Goal: Task Accomplishment & Management: Use online tool/utility

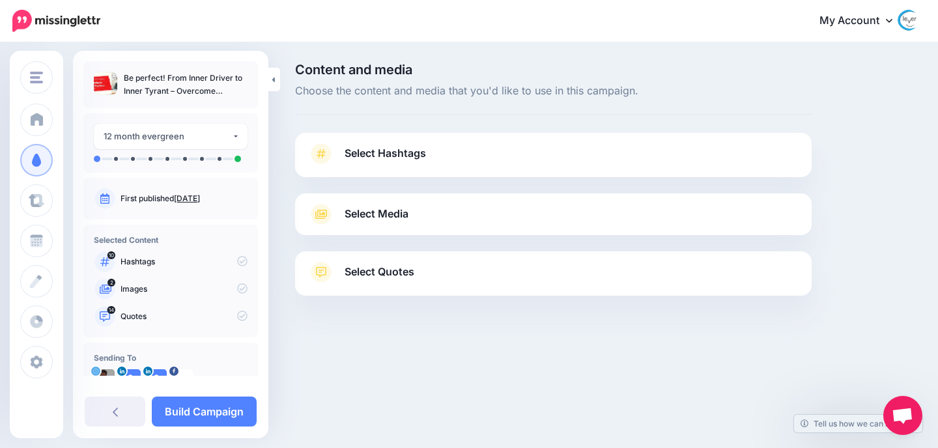
click at [367, 160] on span "Select Hashtags" at bounding box center [385, 154] width 81 height 18
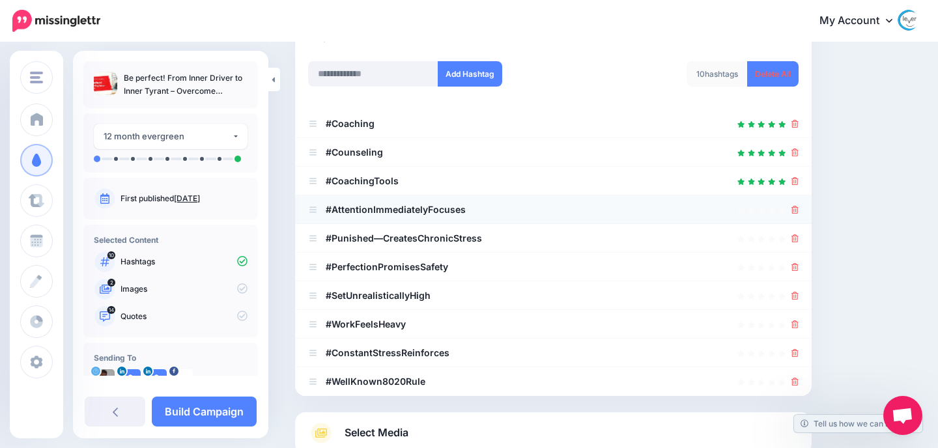
scroll to position [189, 0]
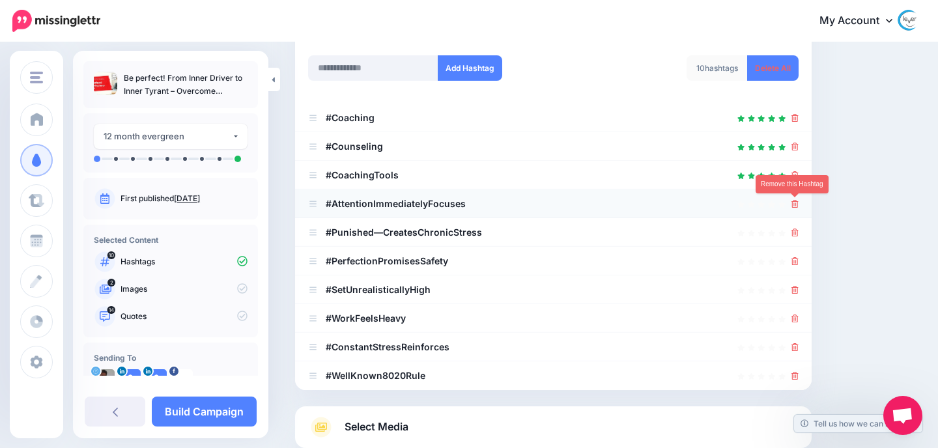
click at [797, 206] on icon at bounding box center [794, 204] width 7 height 8
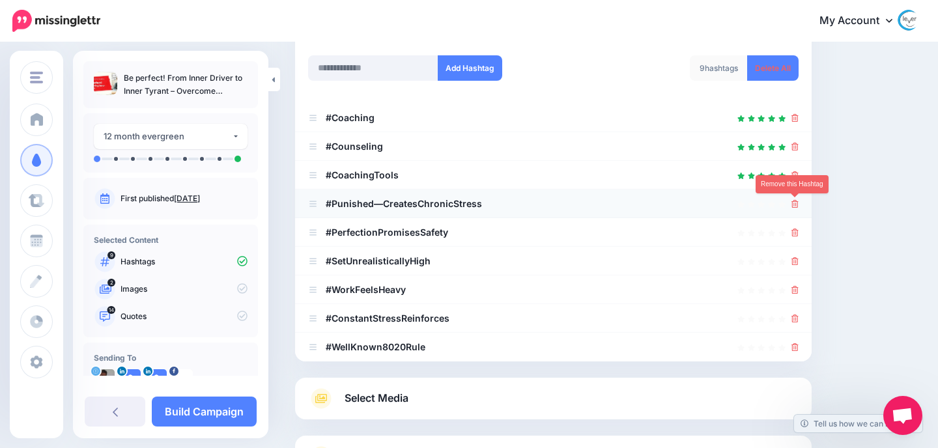
click at [795, 203] on icon at bounding box center [794, 204] width 7 height 8
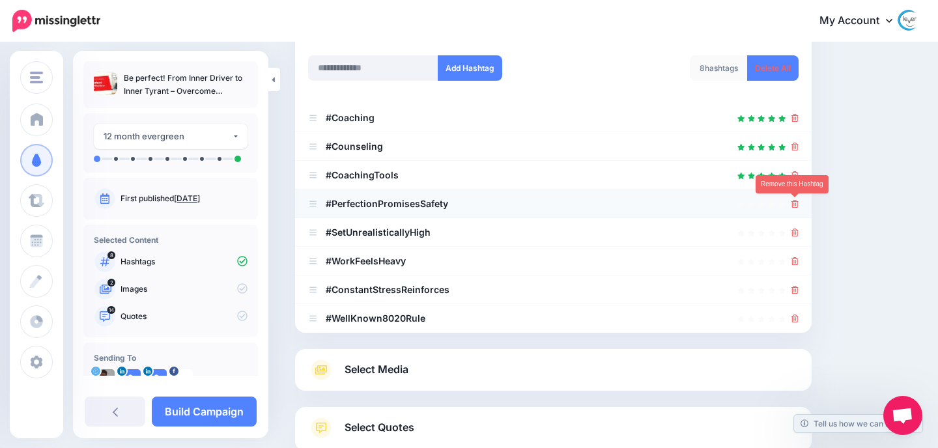
click at [795, 206] on icon at bounding box center [794, 204] width 7 height 8
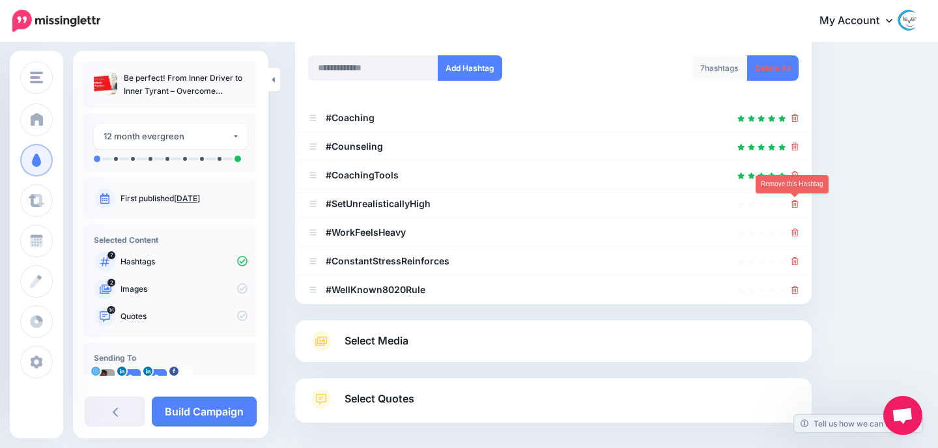
click at [795, 206] on icon at bounding box center [794, 204] width 7 height 8
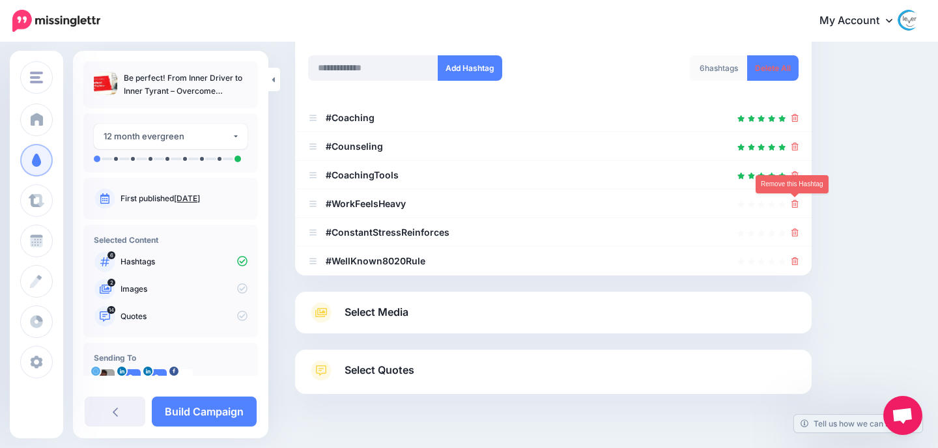
click at [795, 206] on icon at bounding box center [794, 204] width 7 height 8
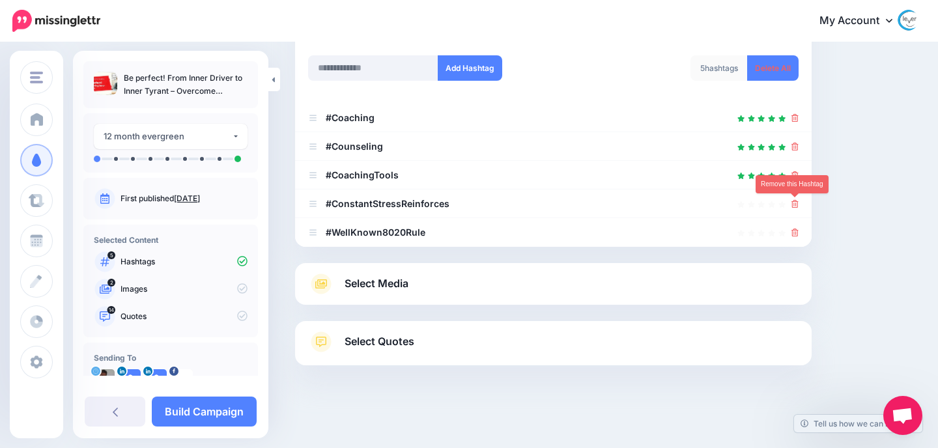
click at [795, 206] on icon at bounding box center [794, 204] width 7 height 8
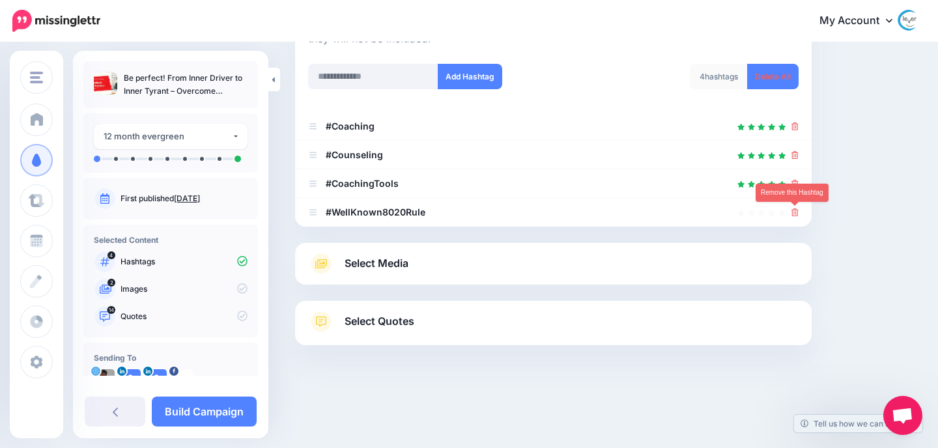
scroll to position [180, 0]
click at [795, 207] on link at bounding box center [794, 212] width 7 height 11
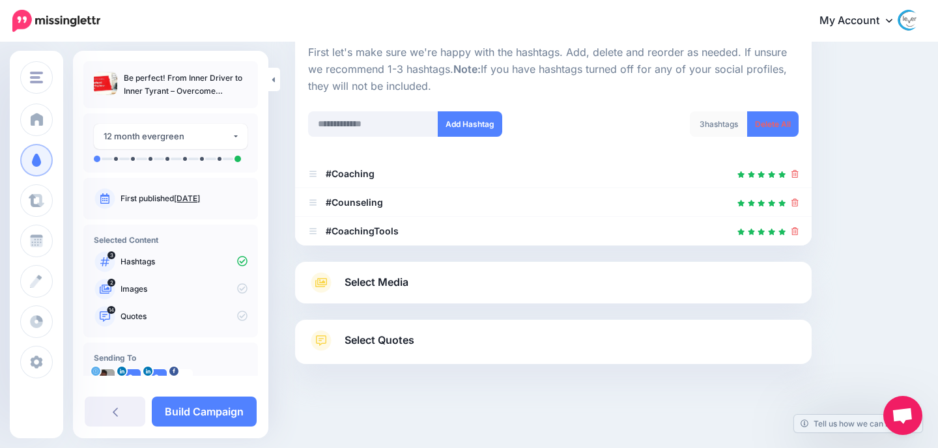
click at [455, 291] on link "Select Media" at bounding box center [553, 282] width 490 height 21
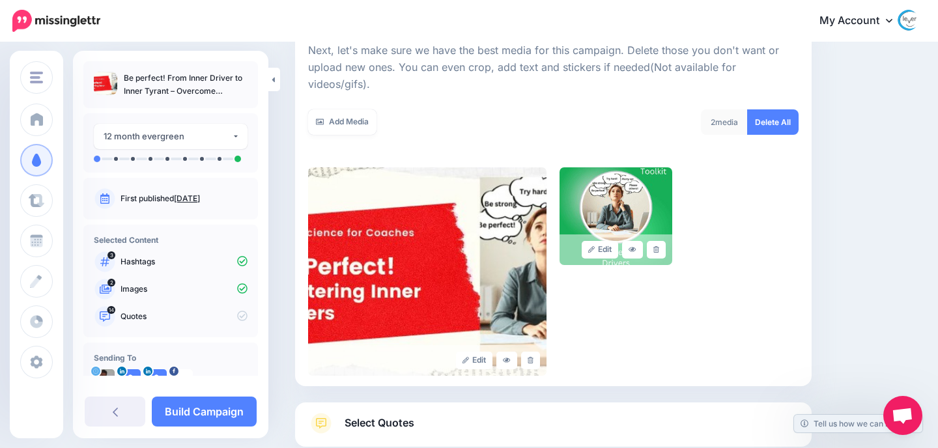
scroll to position [218, 0]
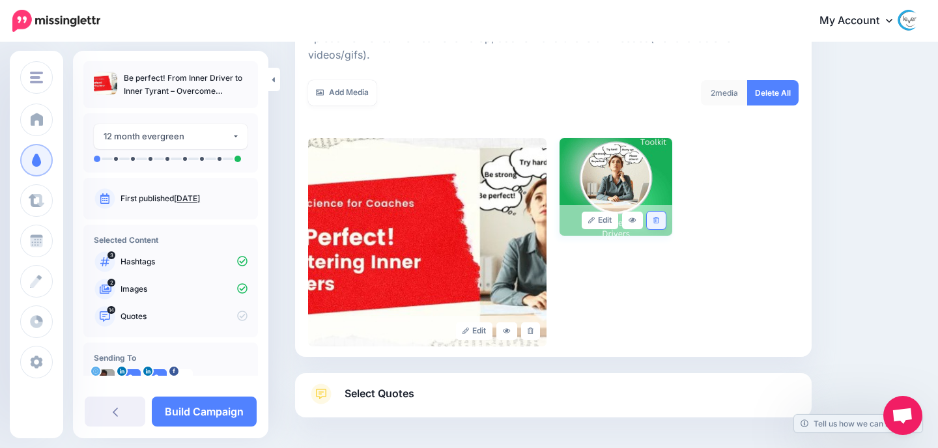
click at [655, 217] on icon at bounding box center [656, 220] width 6 height 7
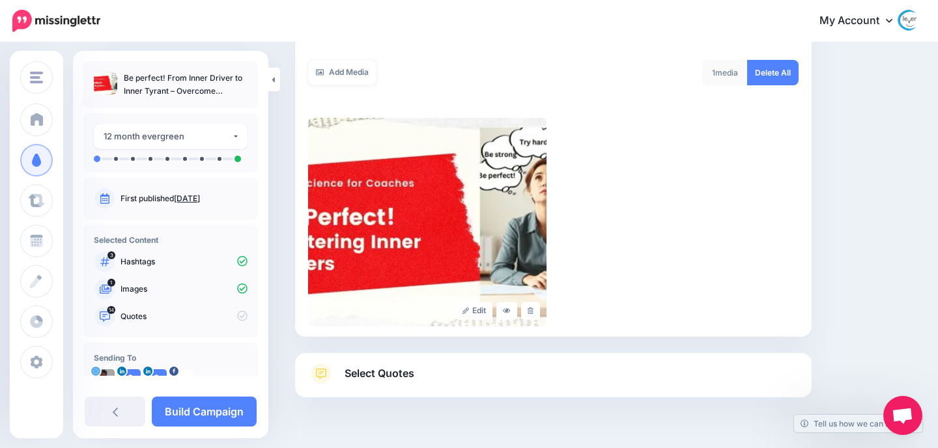
scroll to position [255, 0]
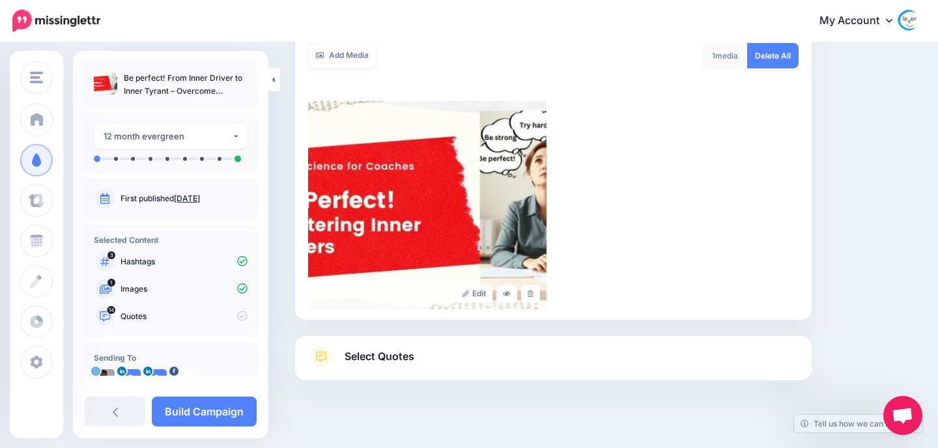
click at [443, 347] on link "Select Quotes" at bounding box center [553, 364] width 490 height 34
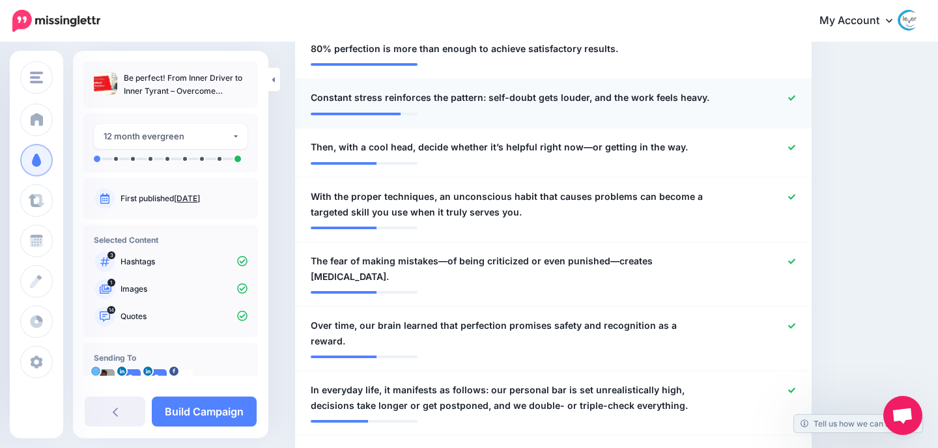
scroll to position [442, 0]
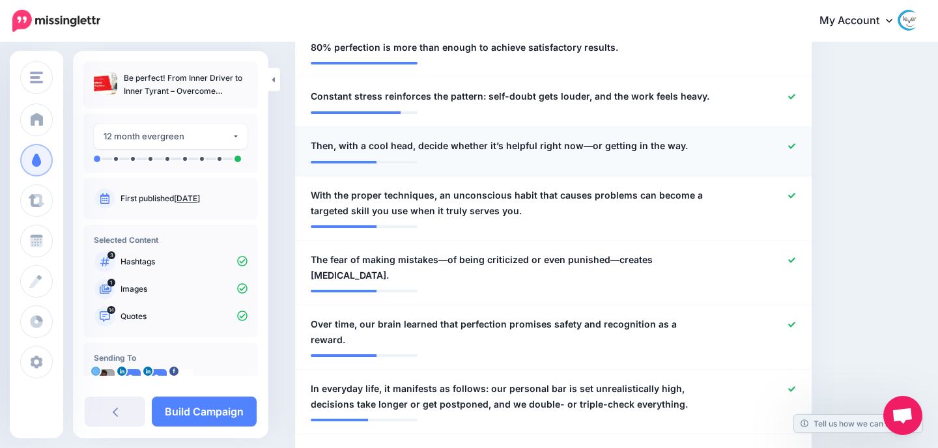
click at [793, 145] on icon at bounding box center [791, 145] width 7 height 5
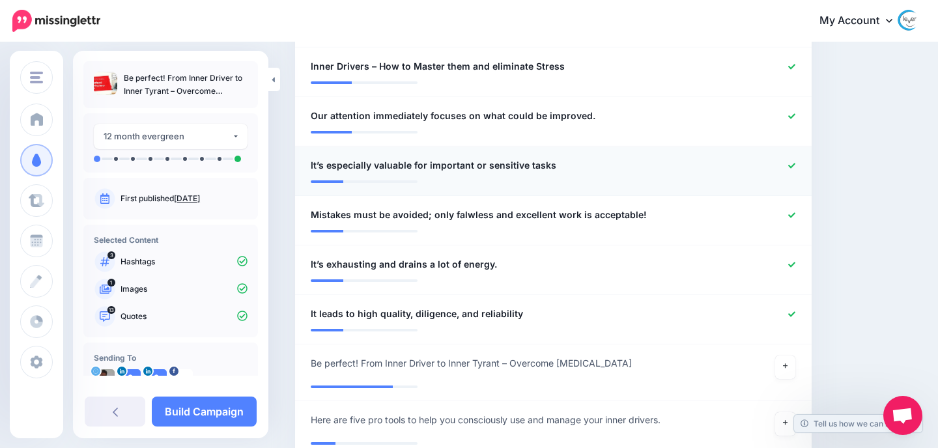
scroll to position [899, 0]
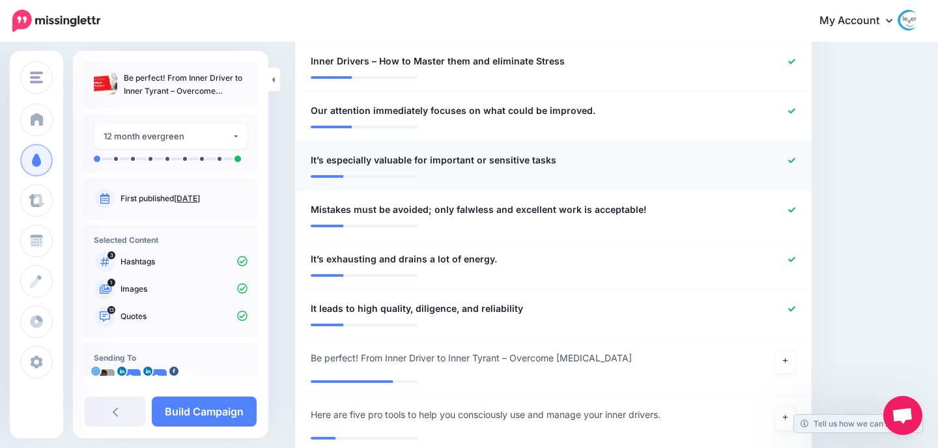
click at [789, 157] on icon at bounding box center [791, 160] width 7 height 7
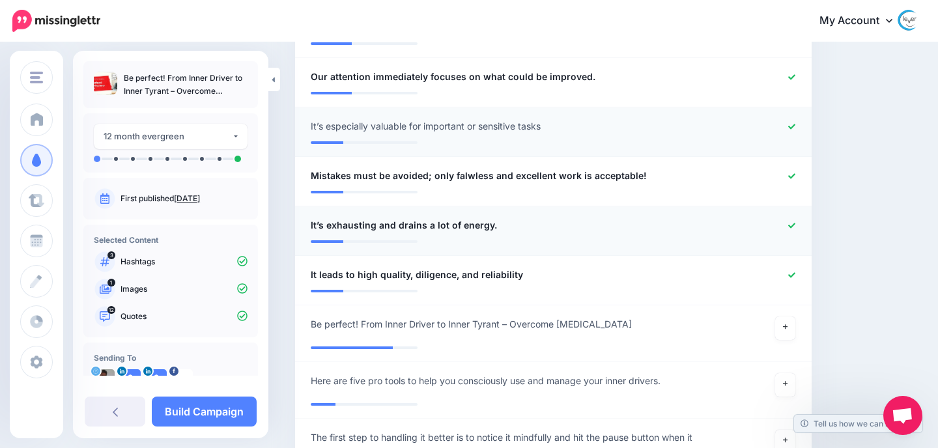
scroll to position [942, 0]
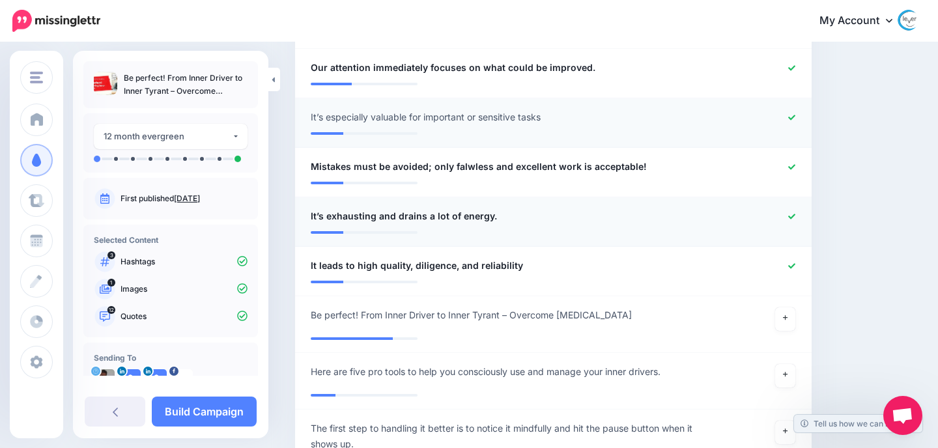
click at [787, 208] on div at bounding box center [763, 216] width 84 height 16
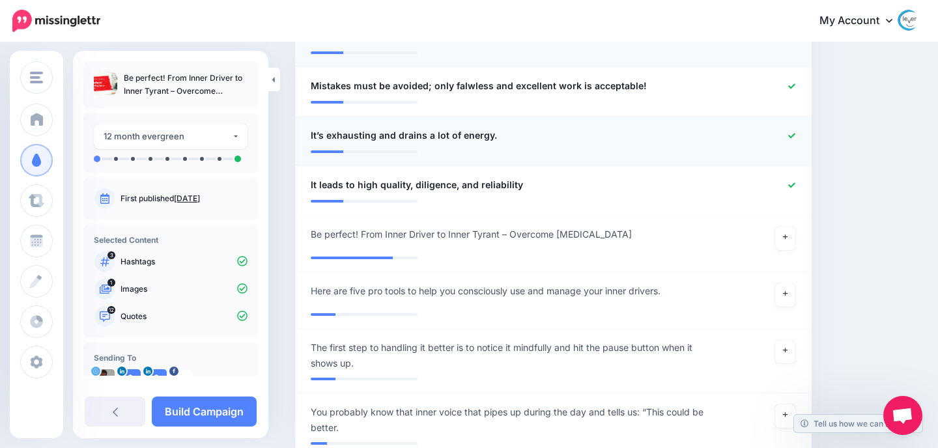
scroll to position [1023, 0]
click at [789, 181] on icon at bounding box center [791, 184] width 7 height 7
click at [789, 132] on icon at bounding box center [791, 135] width 7 height 7
click at [791, 132] on icon at bounding box center [791, 135] width 7 height 7
click at [791, 180] on icon at bounding box center [791, 183] width 7 height 7
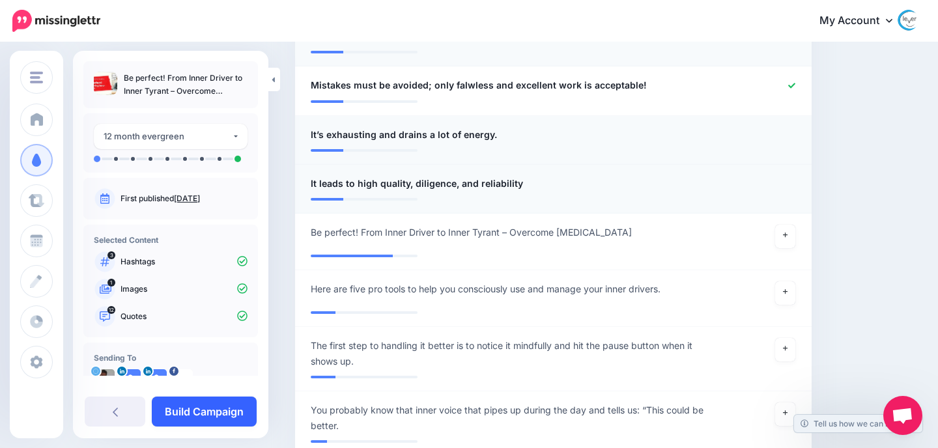
click at [200, 413] on link "Build Campaign" at bounding box center [204, 412] width 105 height 30
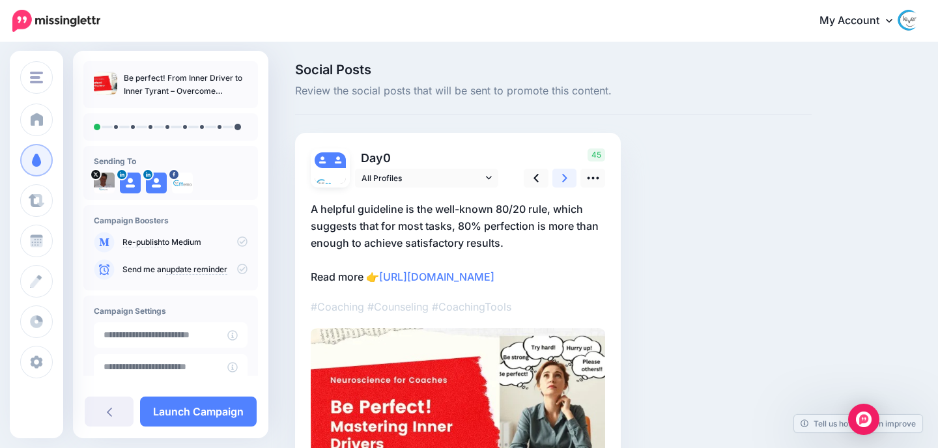
click at [567, 175] on icon at bounding box center [564, 178] width 5 height 14
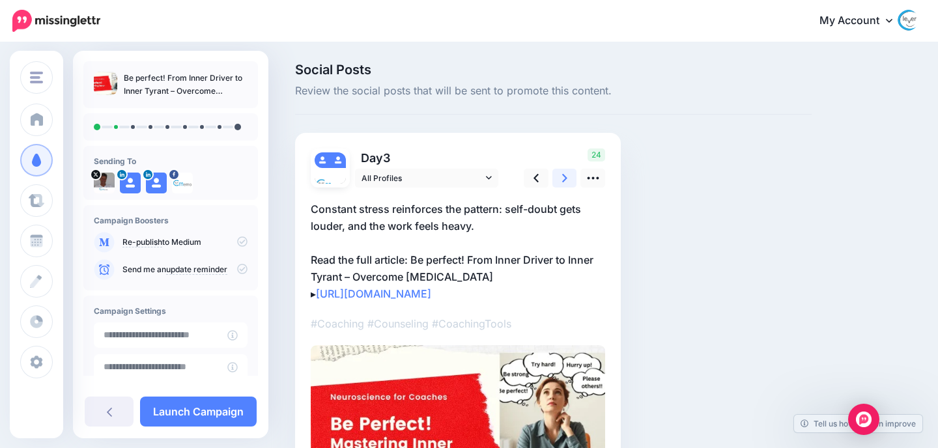
click at [567, 175] on icon at bounding box center [564, 178] width 5 height 14
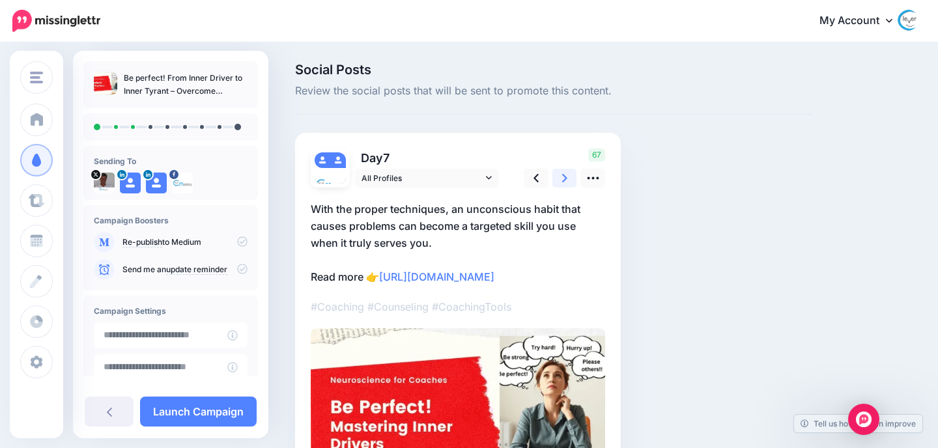
click at [567, 175] on icon at bounding box center [564, 178] width 5 height 14
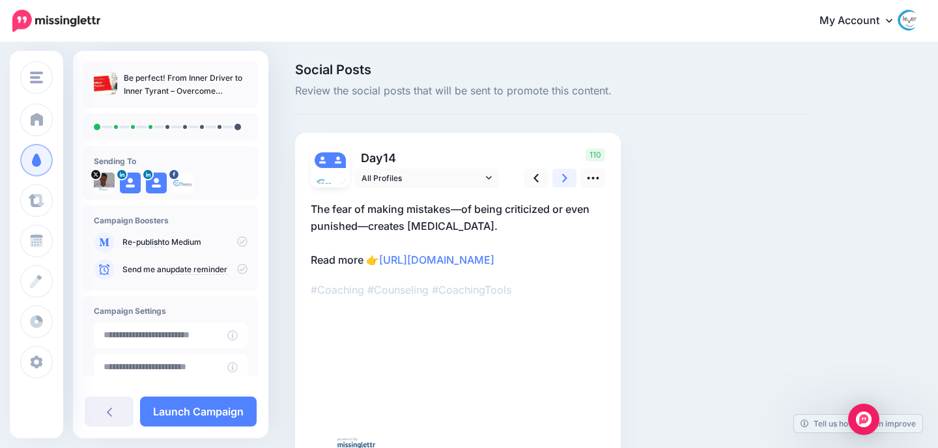
click at [567, 175] on icon at bounding box center [564, 178] width 5 height 14
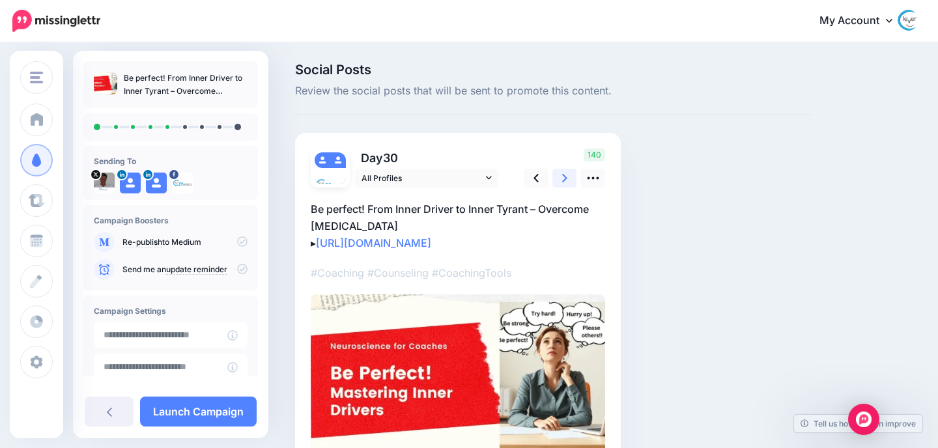
click at [567, 175] on icon at bounding box center [564, 178] width 5 height 14
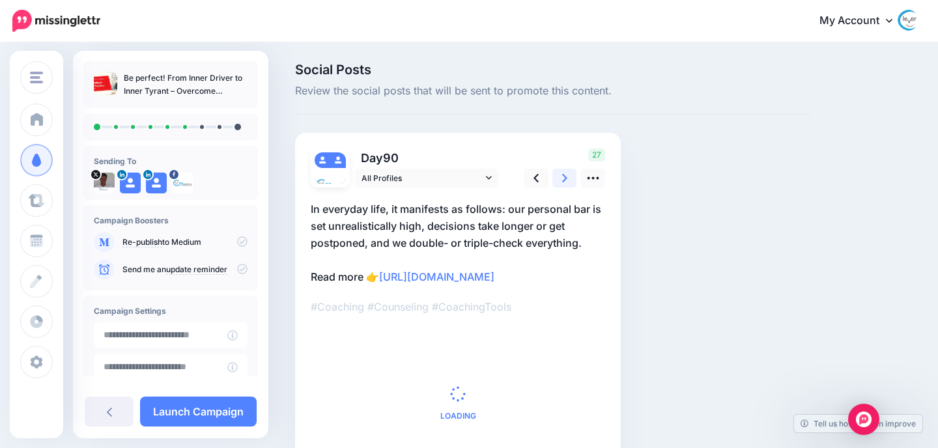
click at [567, 175] on icon at bounding box center [564, 178] width 5 height 14
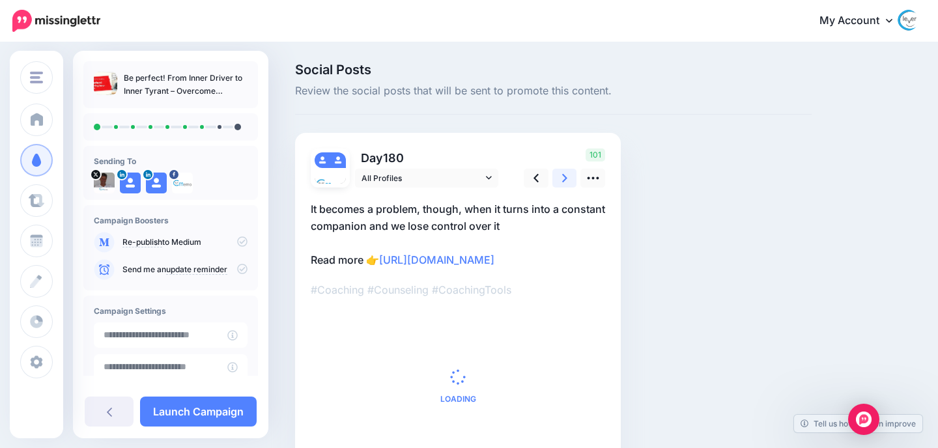
click at [567, 175] on icon at bounding box center [564, 178] width 5 height 14
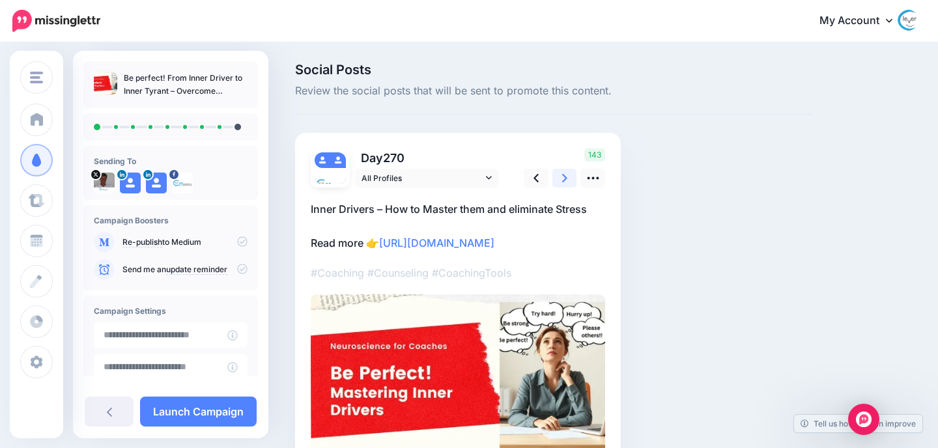
click at [567, 175] on icon at bounding box center [564, 178] width 5 height 14
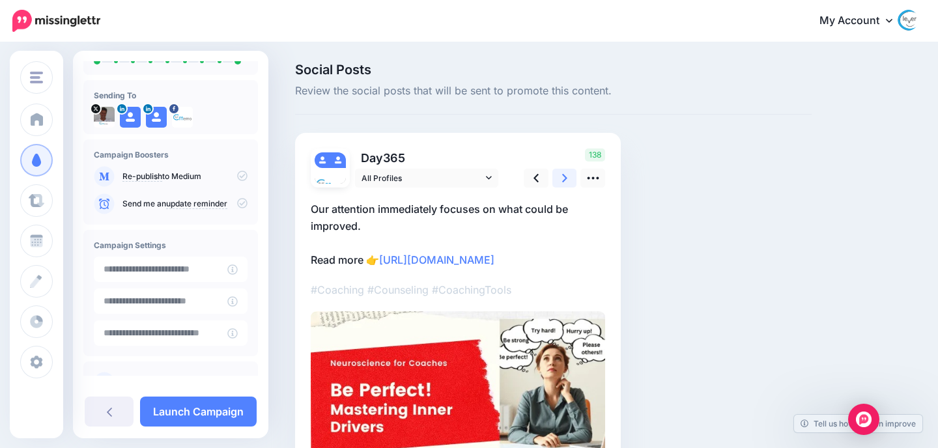
scroll to position [88, 0]
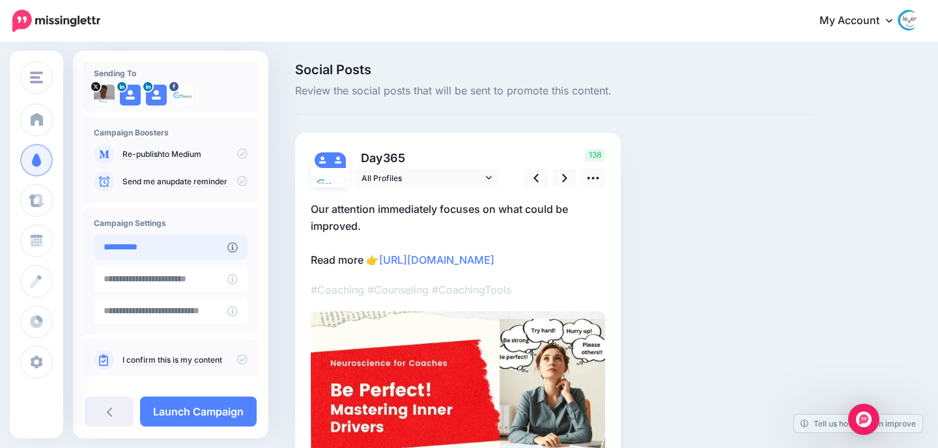
click at [140, 244] on input "**********" at bounding box center [161, 247] width 134 height 25
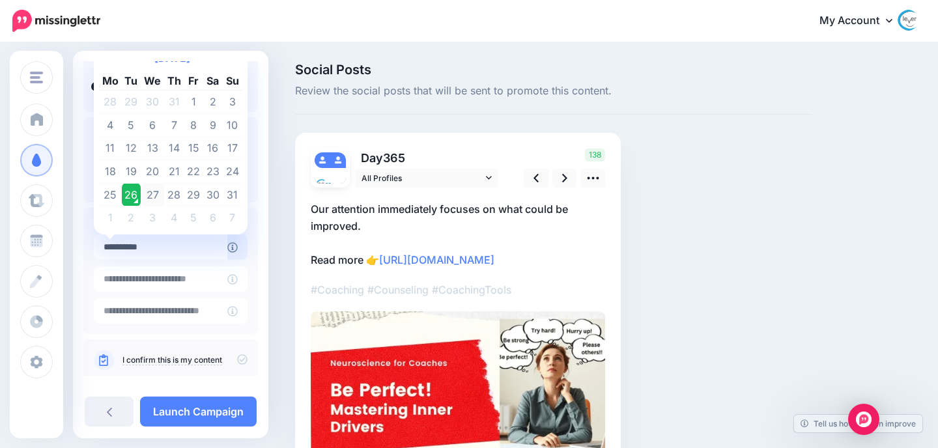
click at [150, 199] on td "27" at bounding box center [152, 194] width 23 height 23
type input "**********"
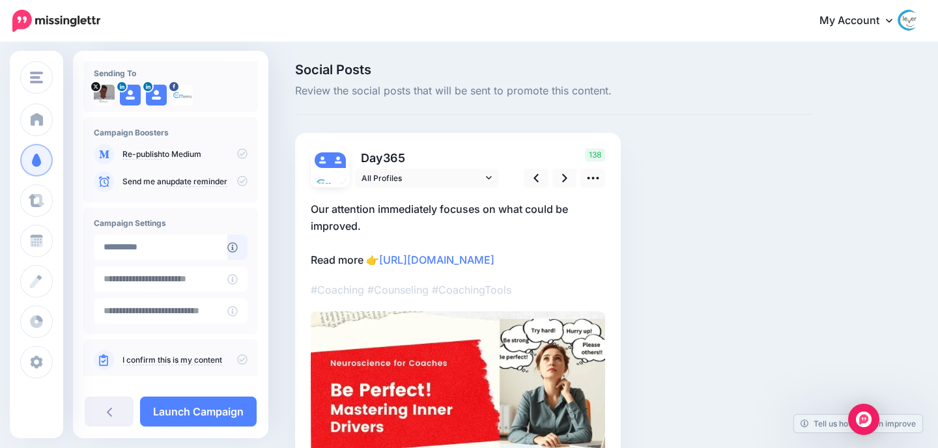
scroll to position [109, 0]
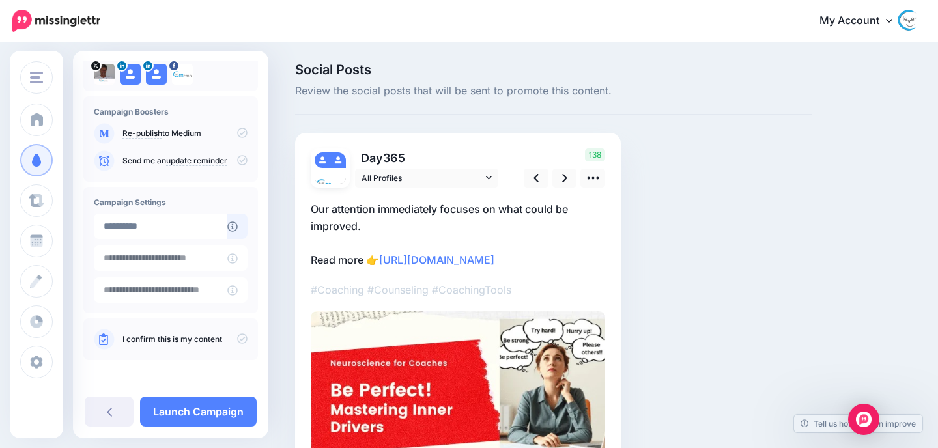
click at [130, 337] on link "I confirm this is my content" at bounding box center [172, 339] width 100 height 10
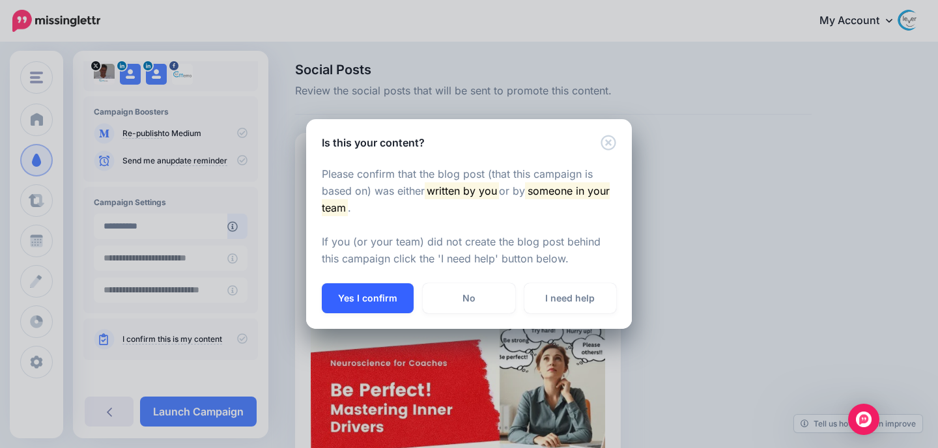
click at [355, 288] on button "Yes I confirm" at bounding box center [368, 298] width 92 height 30
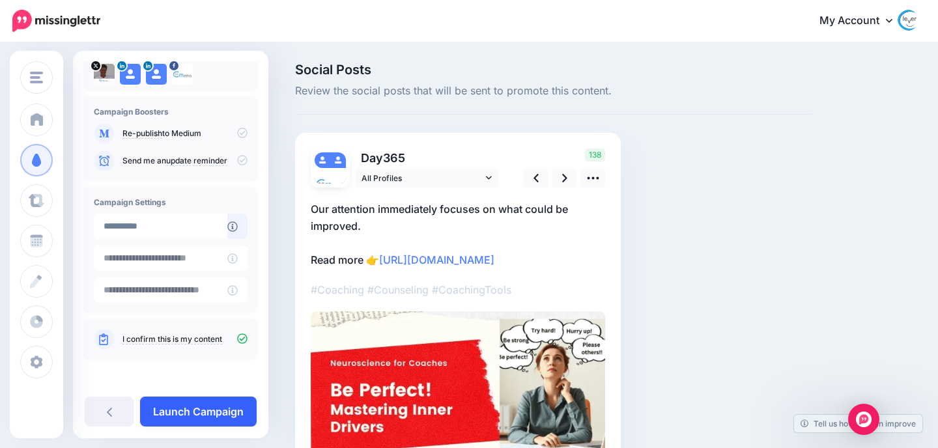
click at [200, 405] on link "Launch Campaign" at bounding box center [198, 412] width 117 height 30
